Goal: Information Seeking & Learning: Learn about a topic

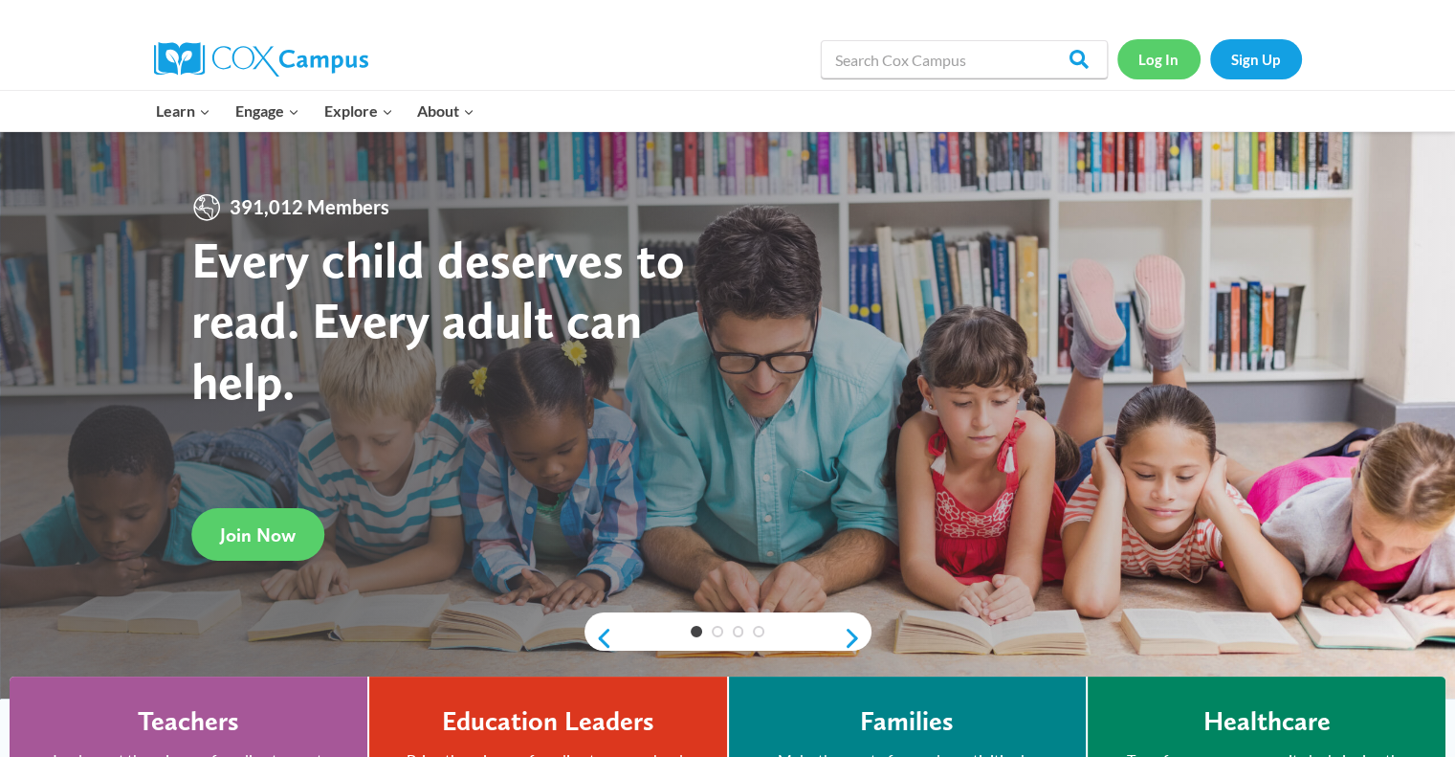
click at [1148, 64] on link "Log In" at bounding box center [1158, 58] width 83 height 39
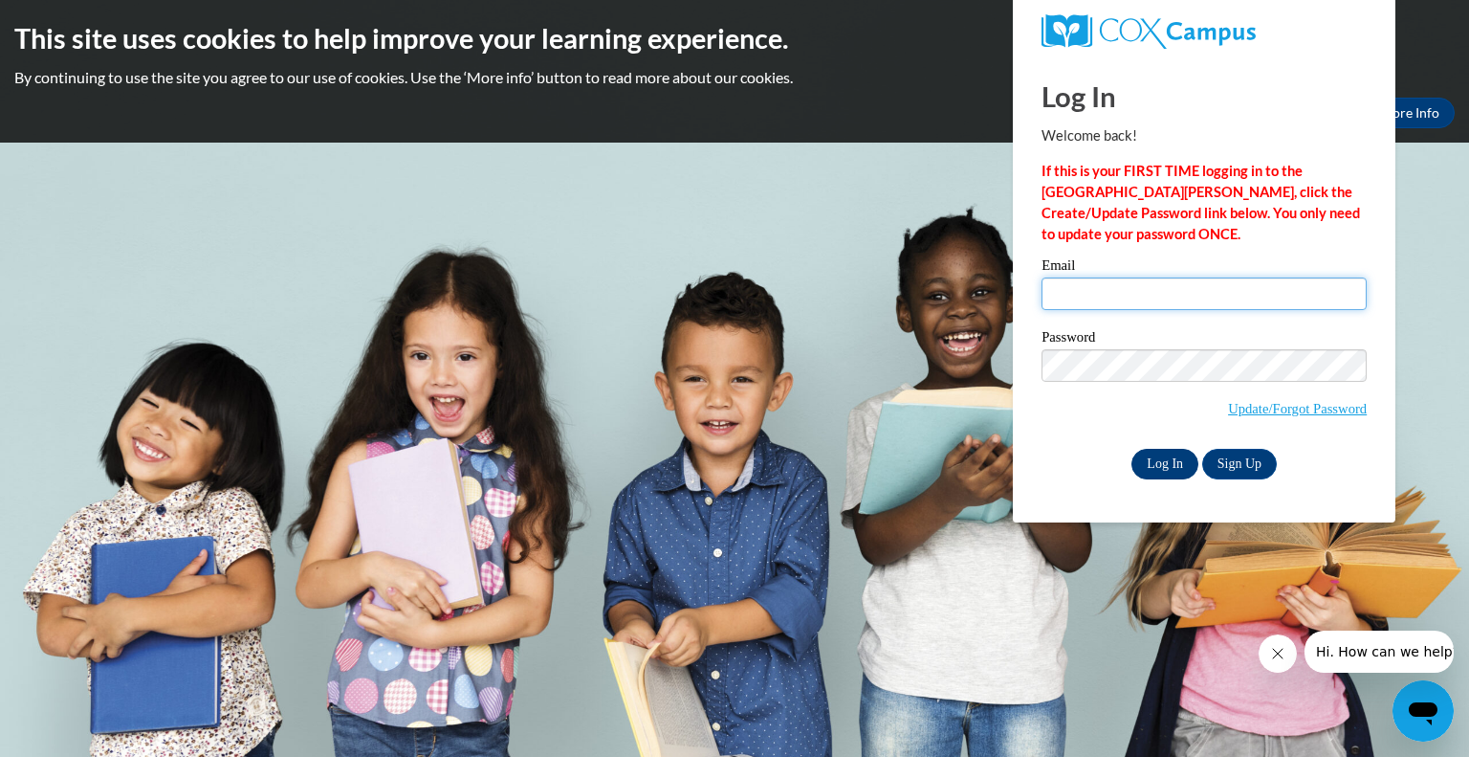
type input "abosman@kusd.edu"
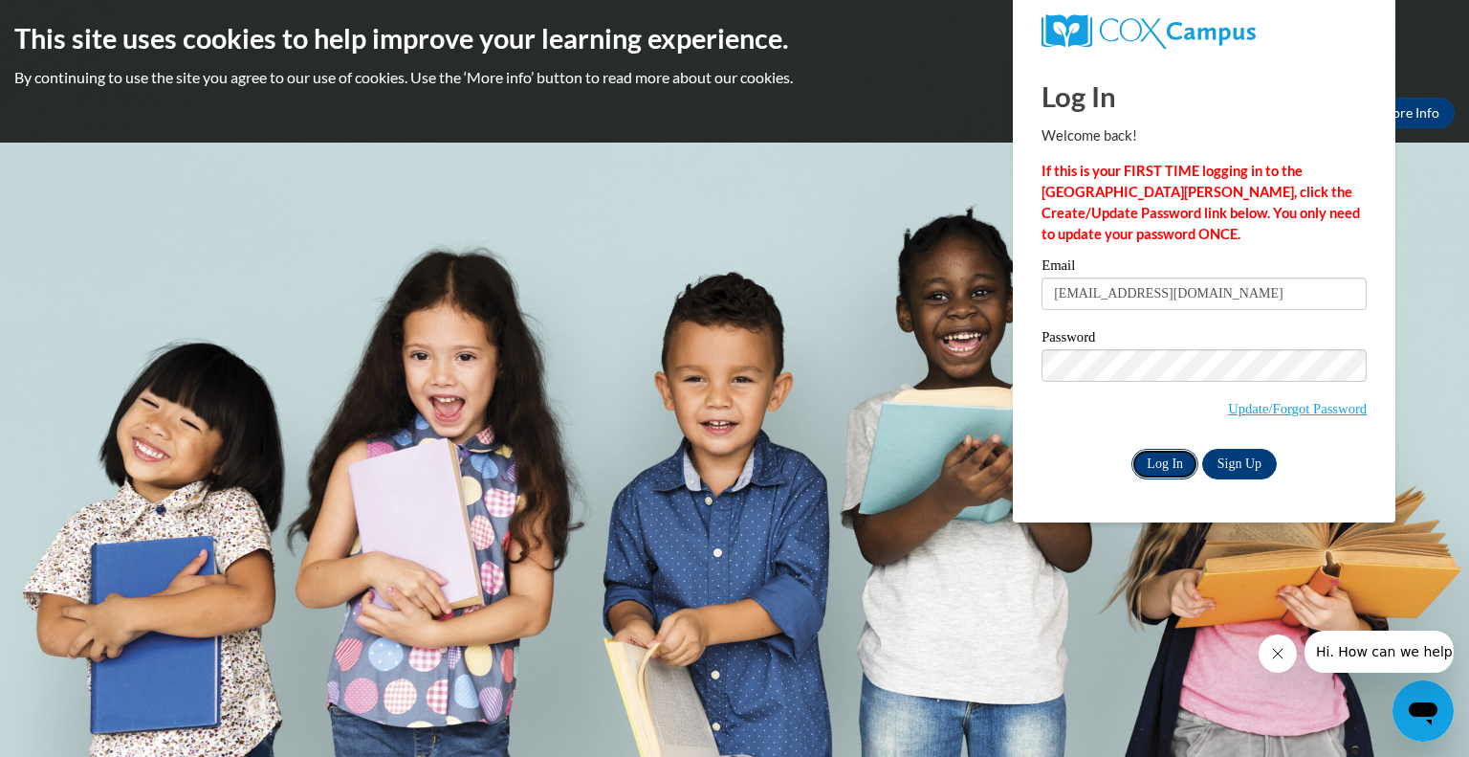
click at [1167, 465] on input "Log In" at bounding box center [1164, 464] width 67 height 31
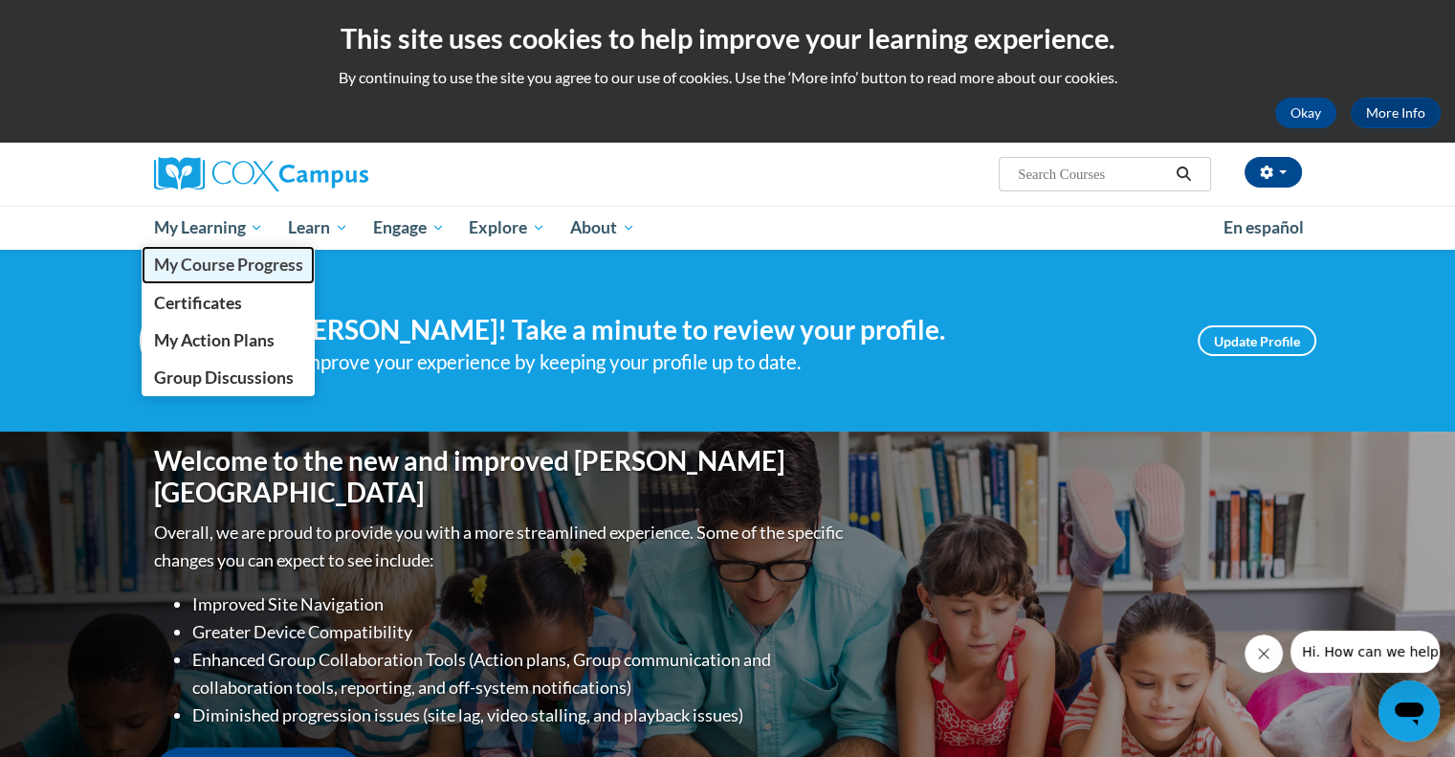
click at [195, 271] on span "My Course Progress" at bounding box center [227, 264] width 149 height 20
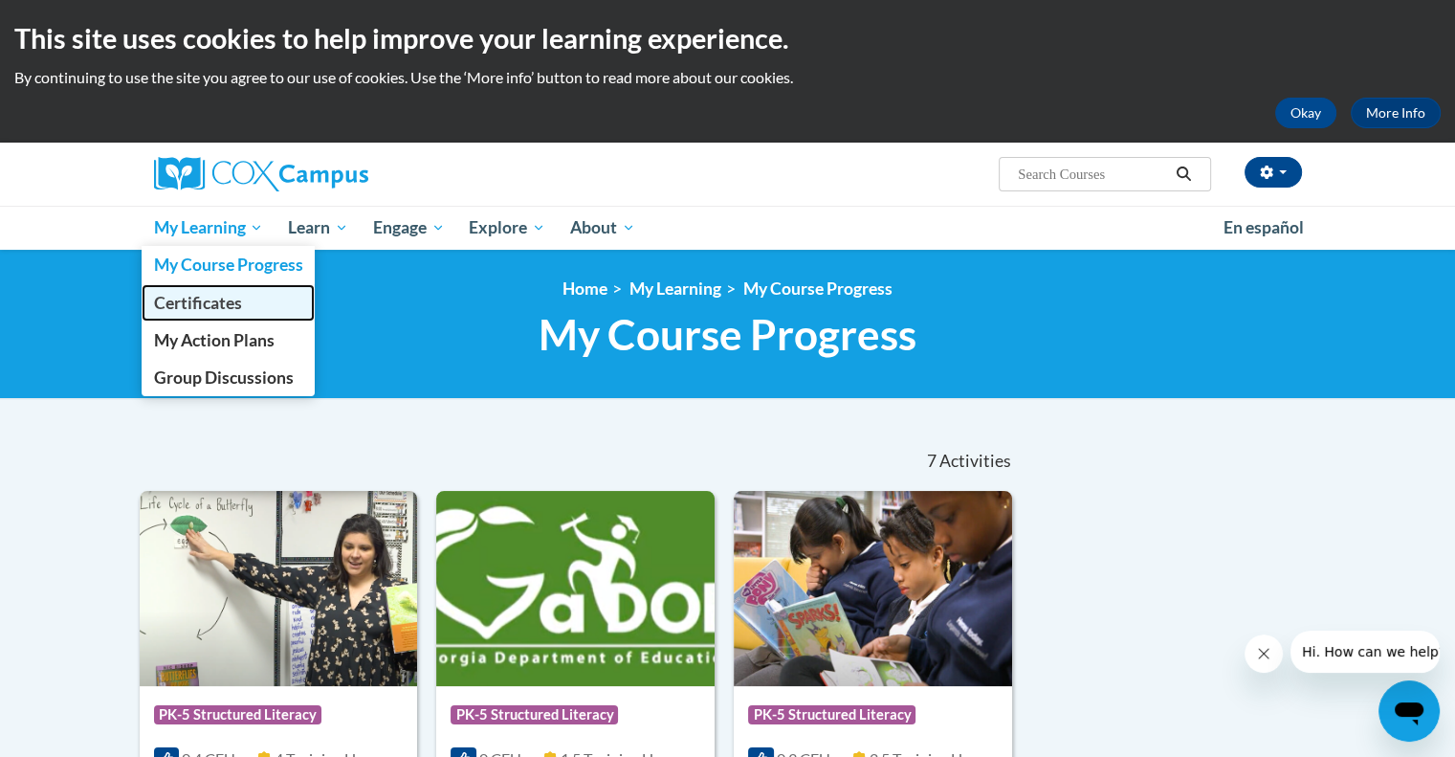
click at [210, 310] on span "Certificates" at bounding box center [197, 303] width 88 height 20
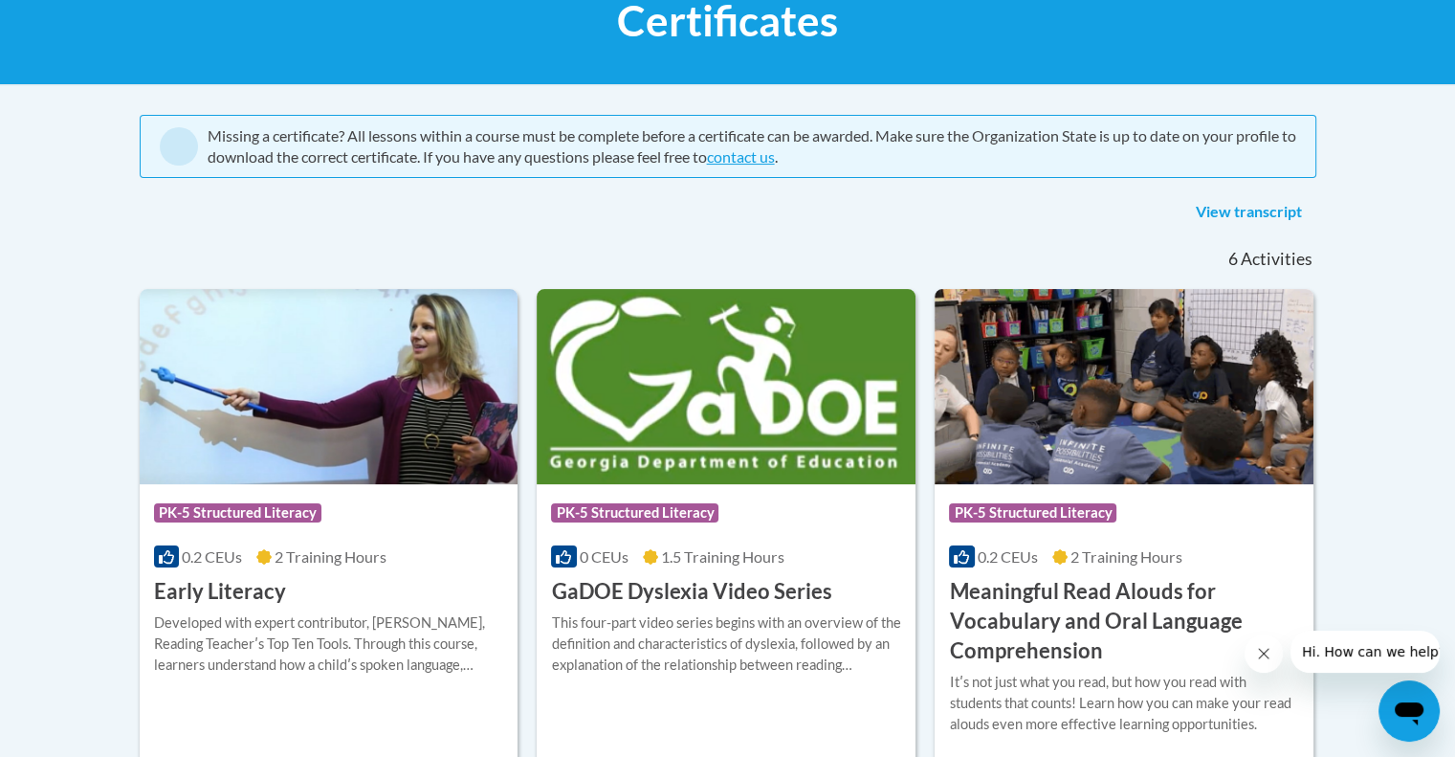
scroll to position [198, 0]
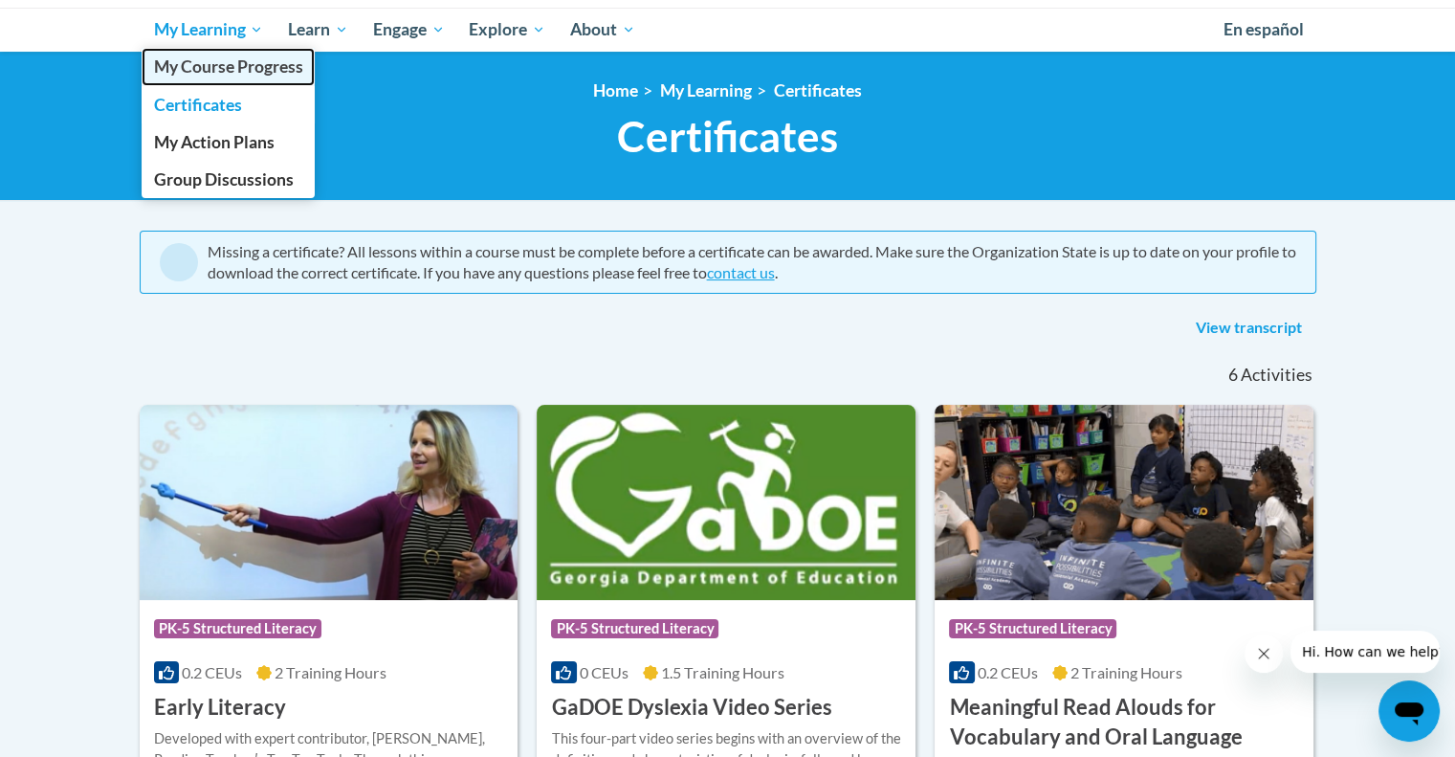
click at [187, 72] on span "My Course Progress" at bounding box center [227, 66] width 149 height 20
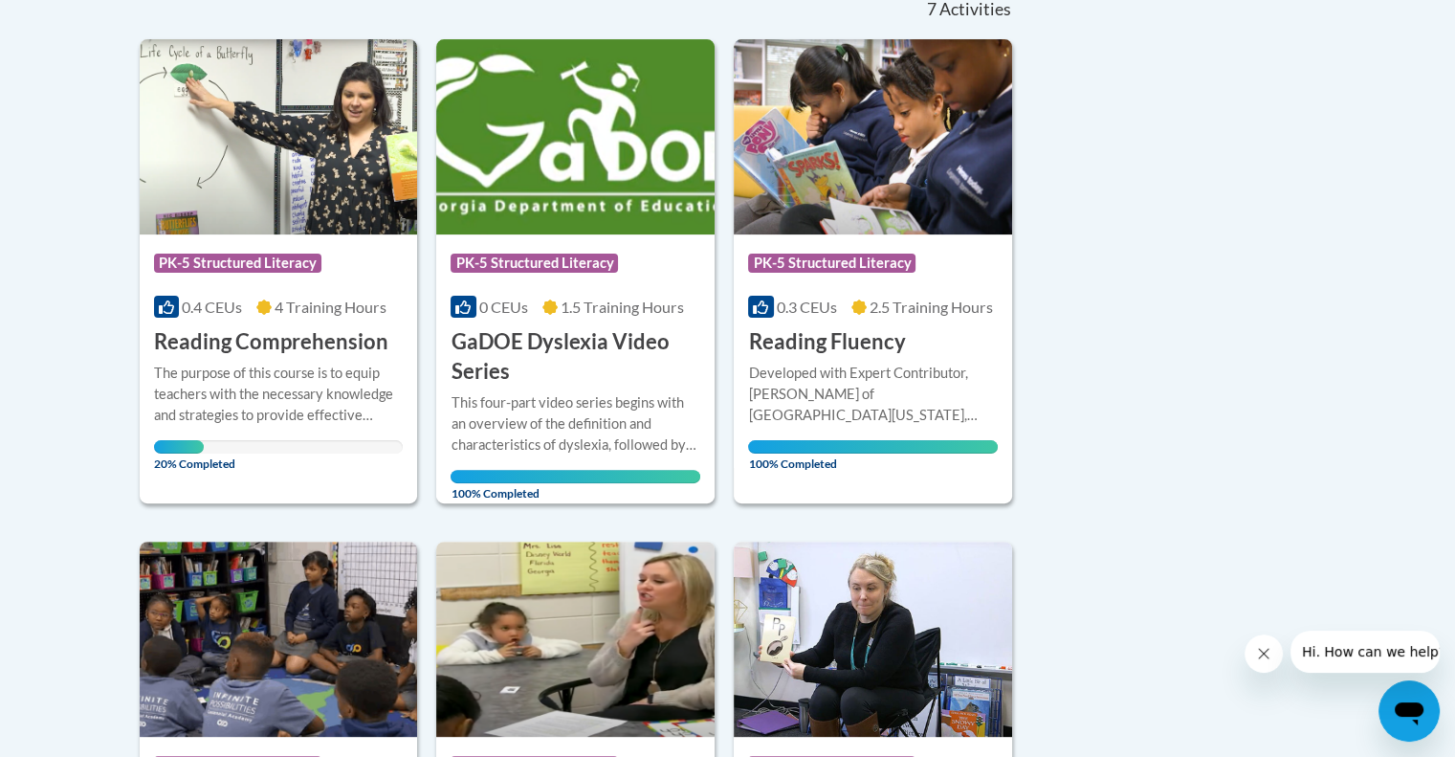
scroll to position [444, 0]
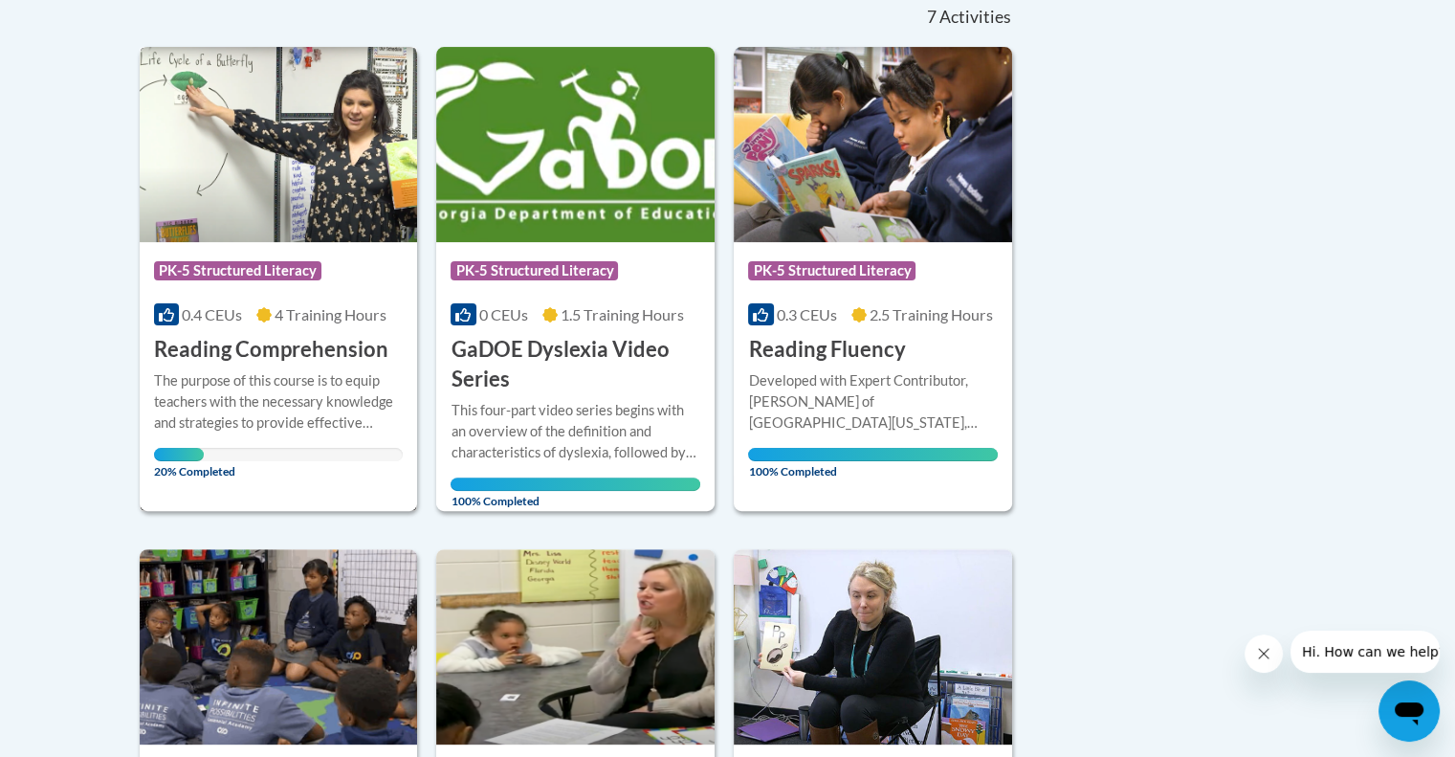
click at [301, 354] on h3 "Reading Comprehension" at bounding box center [271, 350] width 234 height 30
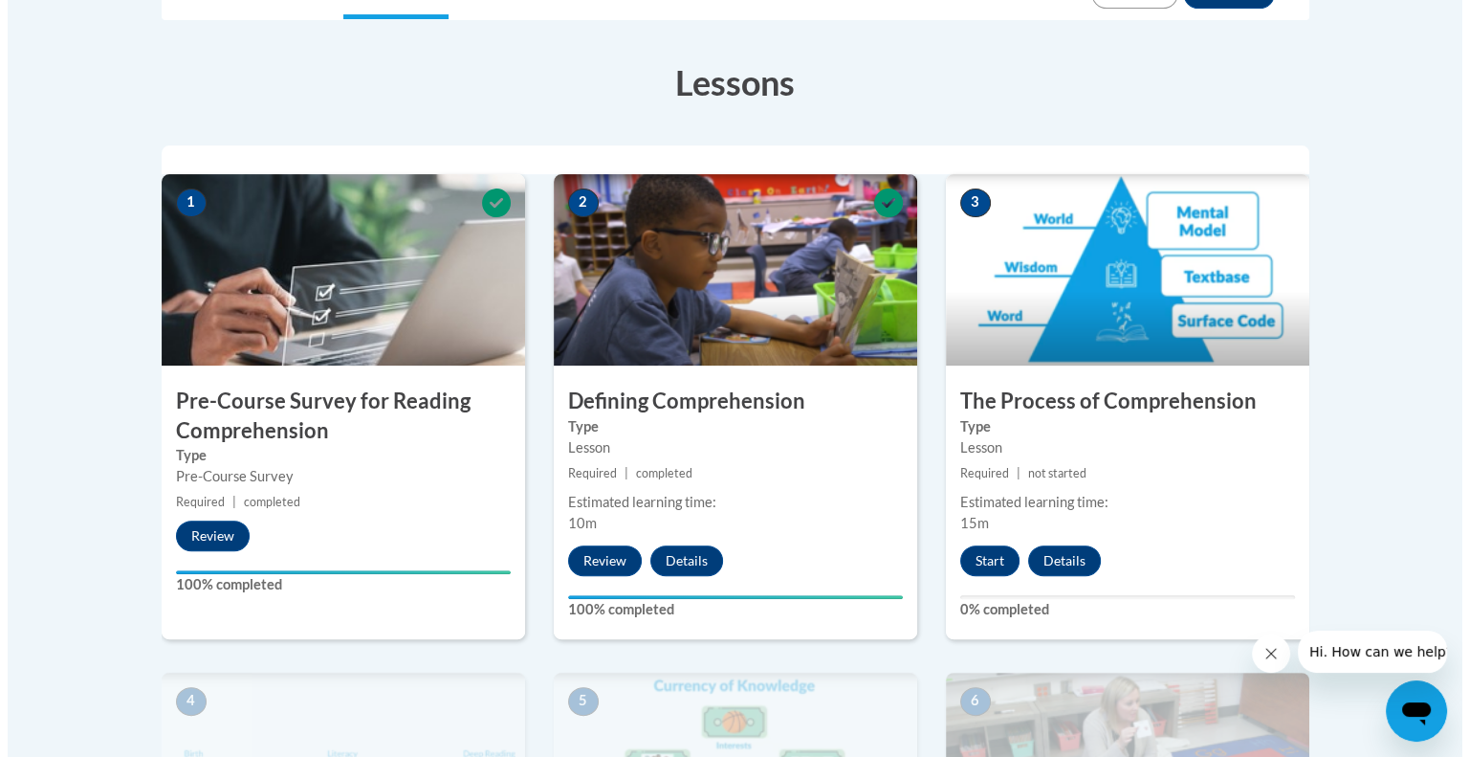
scroll to position [590, 0]
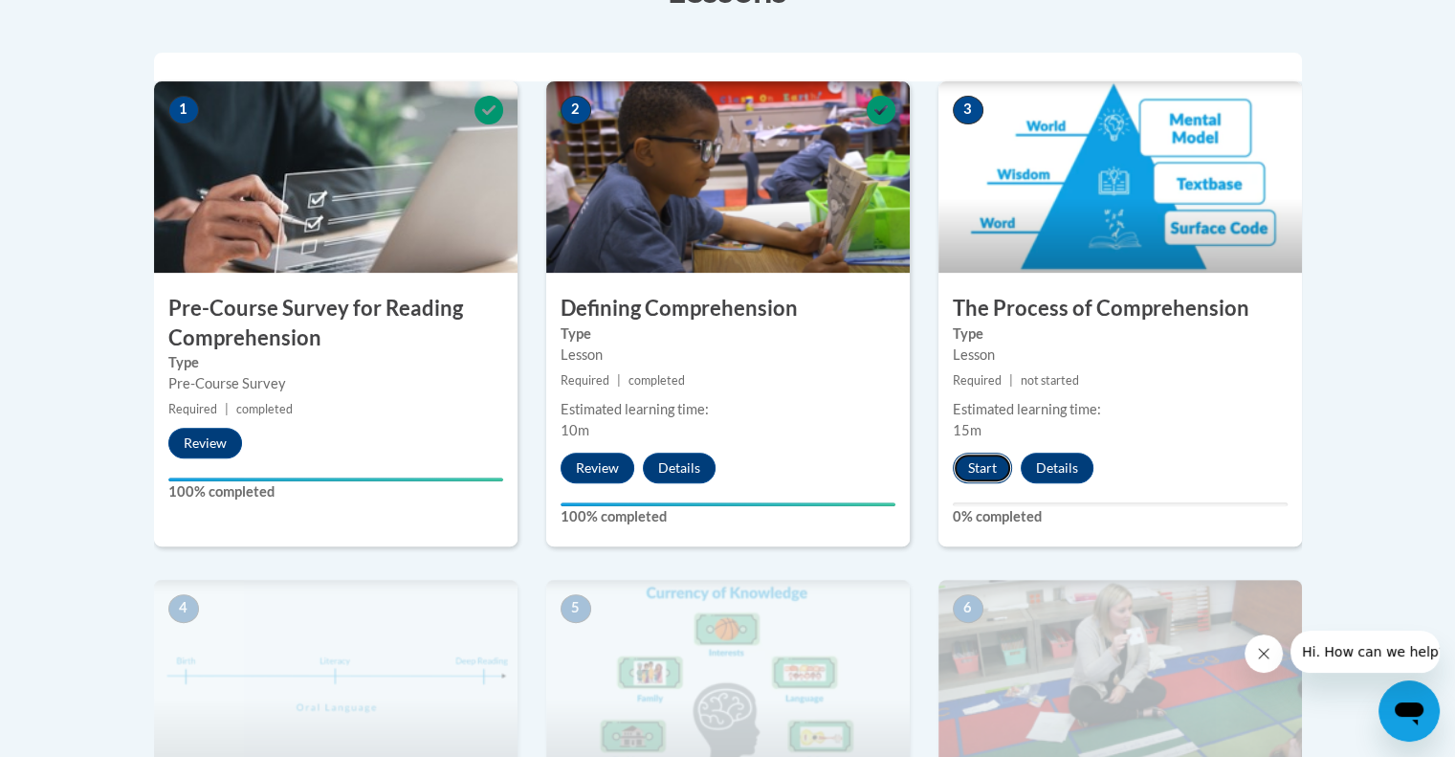
click at [976, 470] on button "Start" at bounding box center [982, 467] width 59 height 31
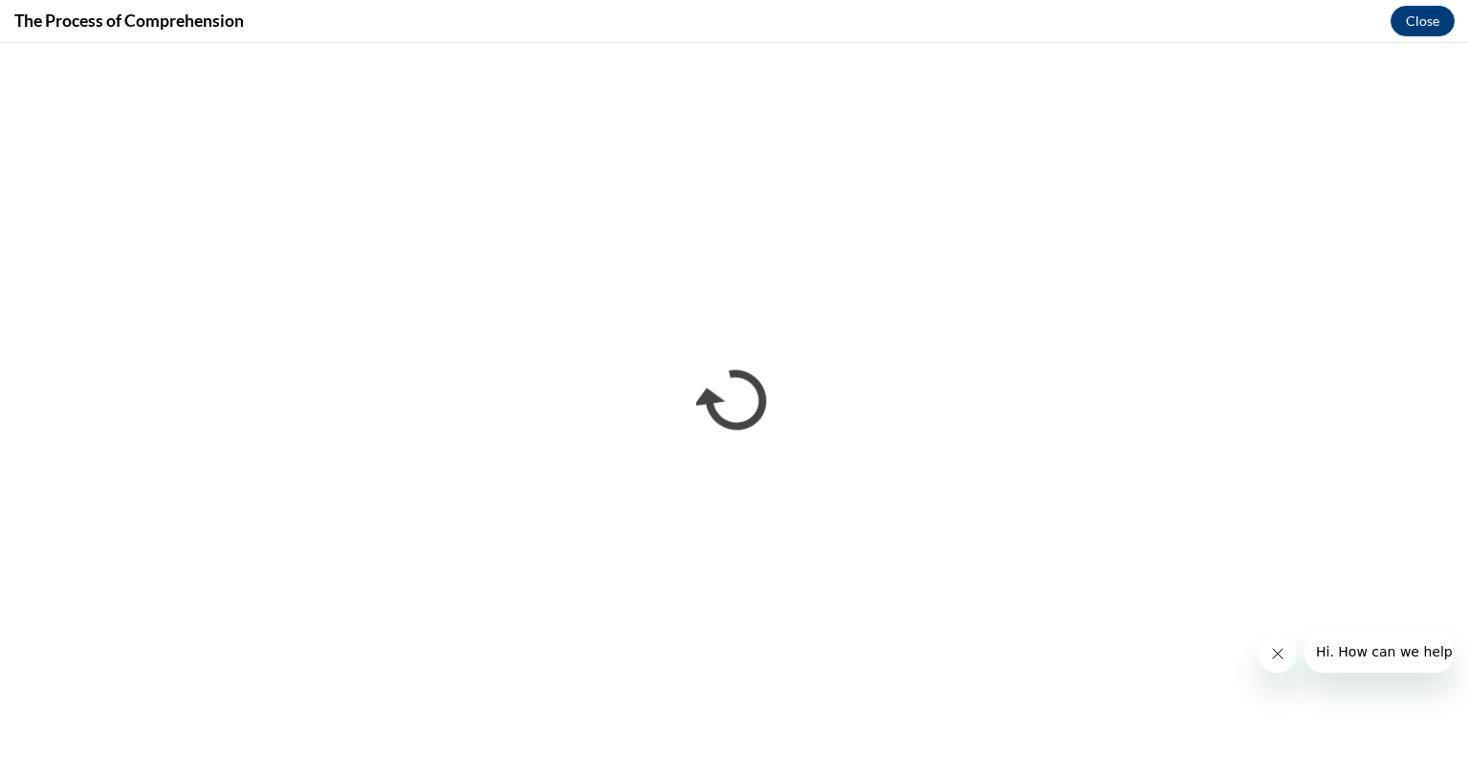
scroll to position [0, 0]
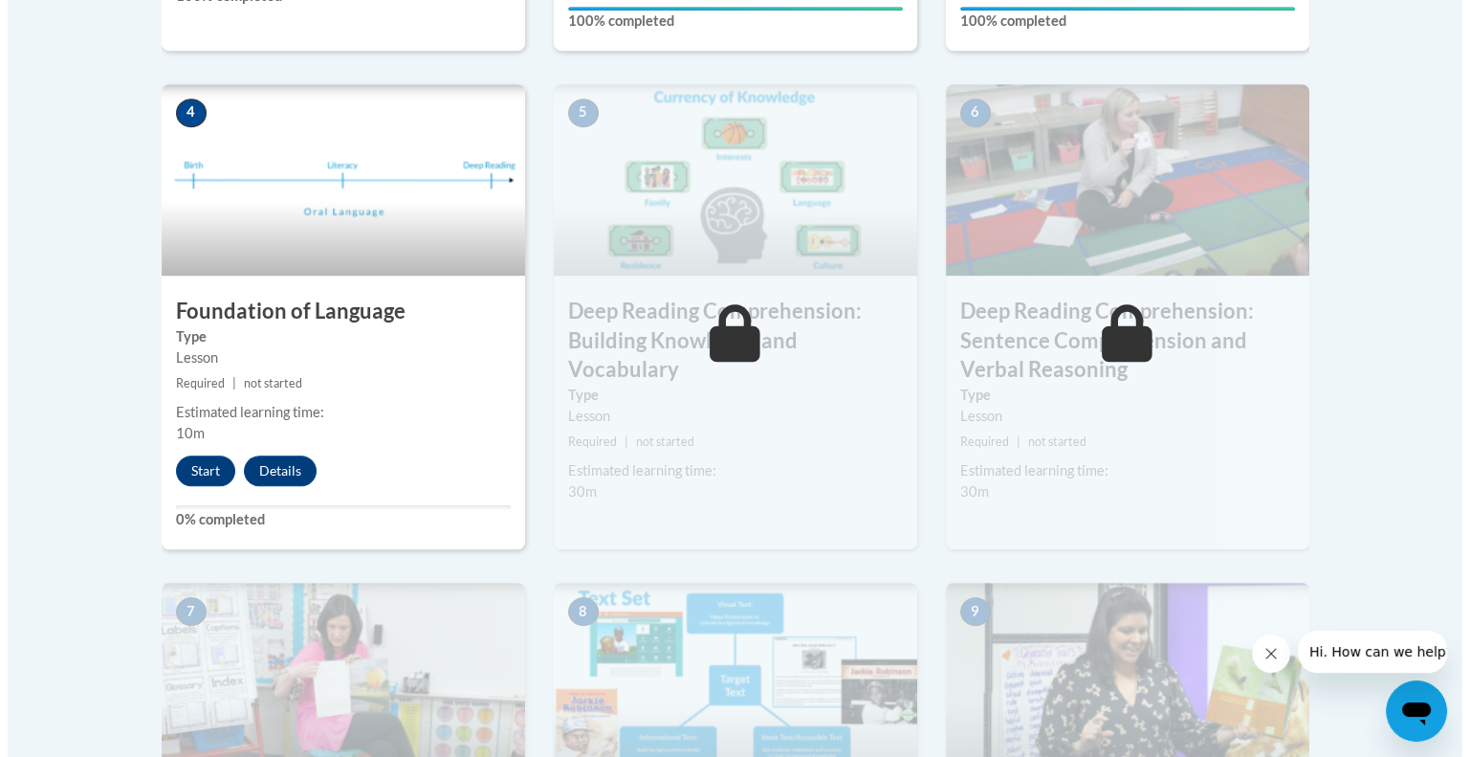
scroll to position [1098, 0]
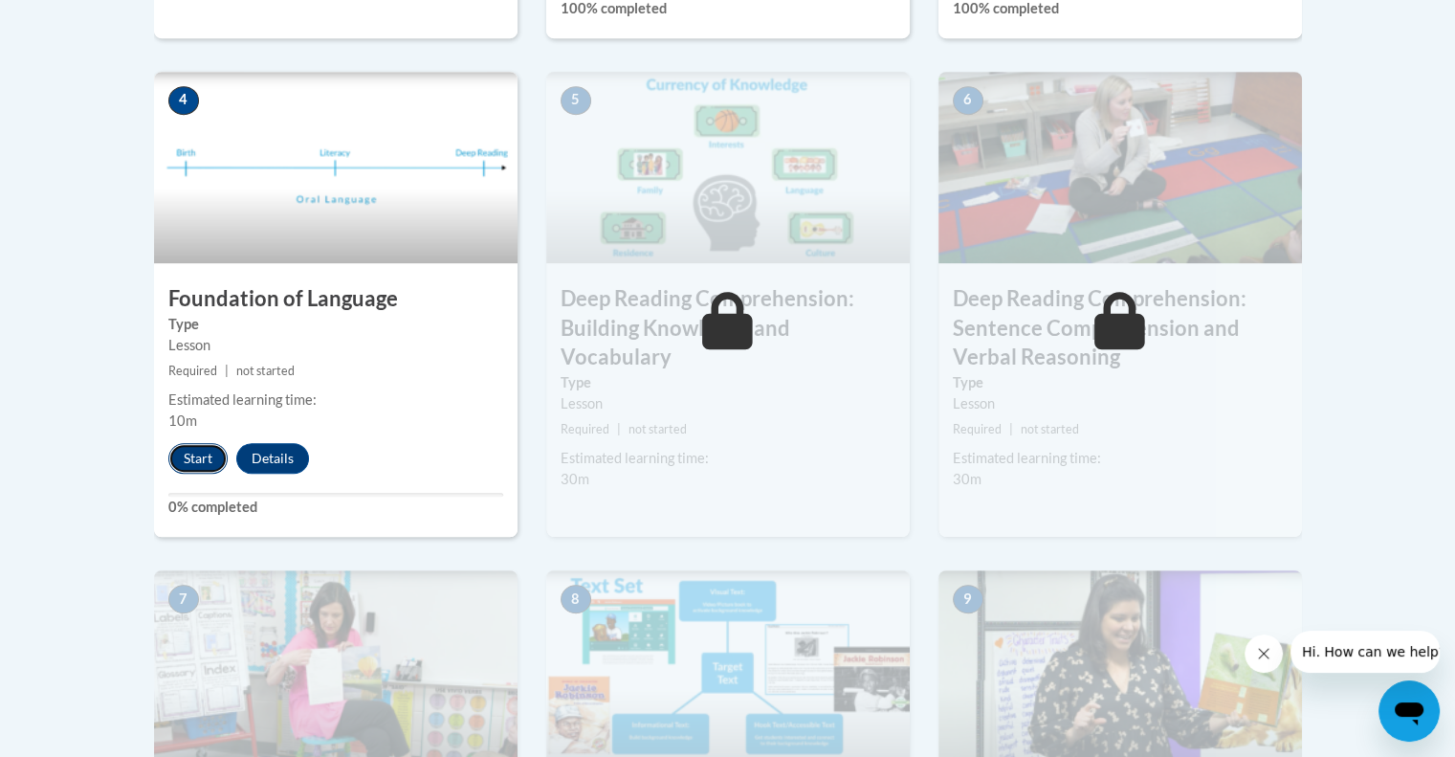
click at [199, 452] on button "Start" at bounding box center [197, 458] width 59 height 31
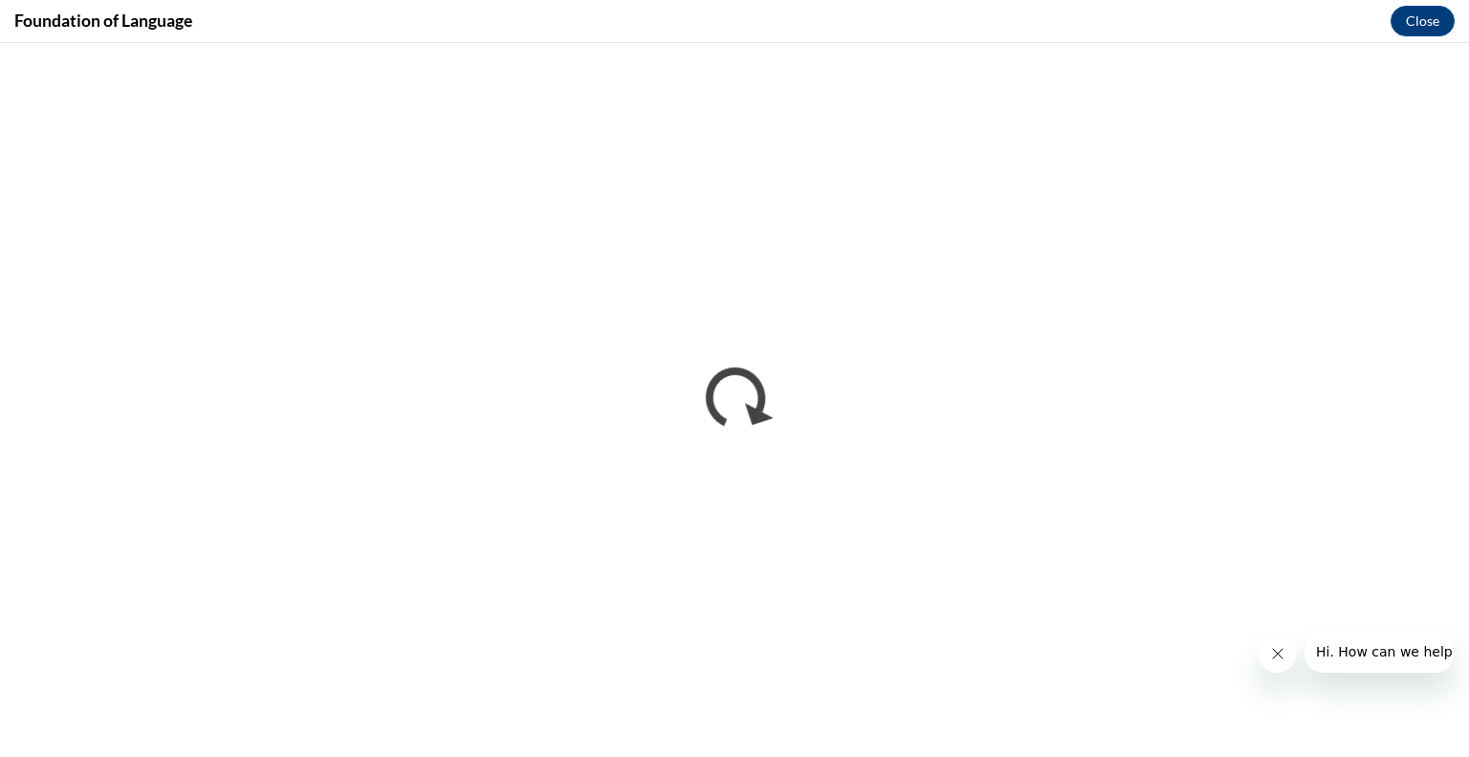
scroll to position [0, 0]
